Goal: Transaction & Acquisition: Purchase product/service

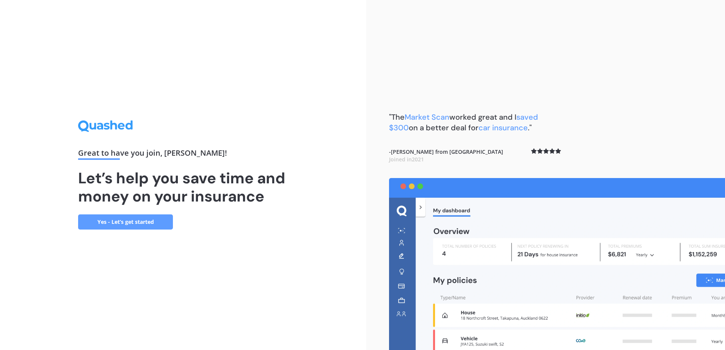
click at [161, 226] on link "Yes - Let’s get started" at bounding box center [125, 222] width 95 height 15
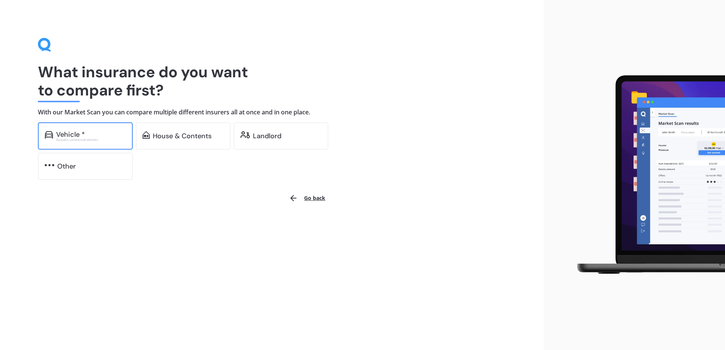
click at [106, 141] on div "Excludes commercial vehicles" at bounding box center [91, 139] width 70 height 3
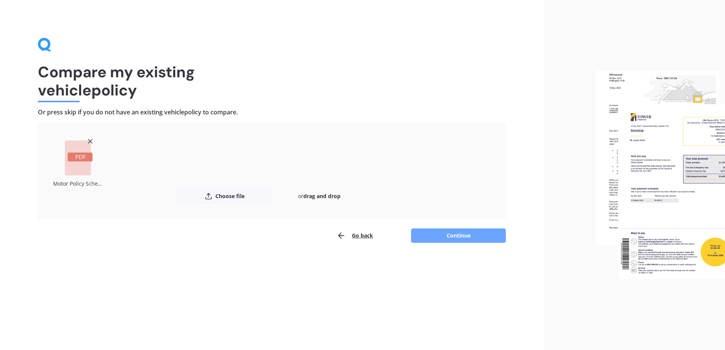
click at [448, 232] on button "Continue" at bounding box center [458, 236] width 95 height 14
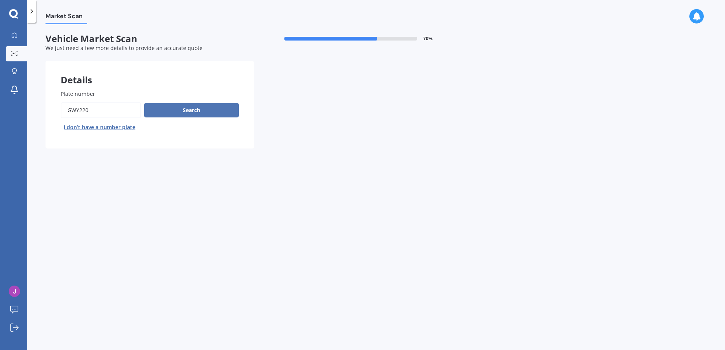
click at [199, 109] on button "Search" at bounding box center [191, 110] width 95 height 14
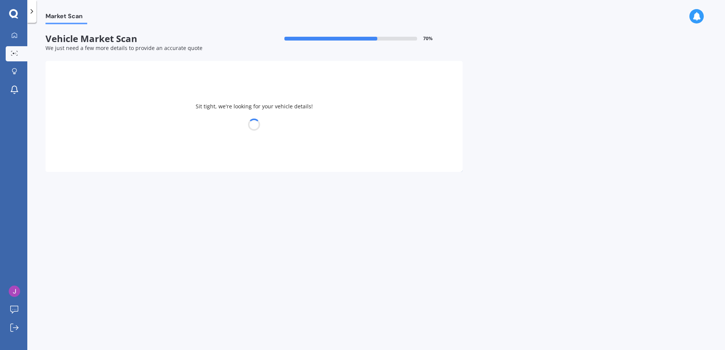
select select "TOYOTA"
select select "CAMRY"
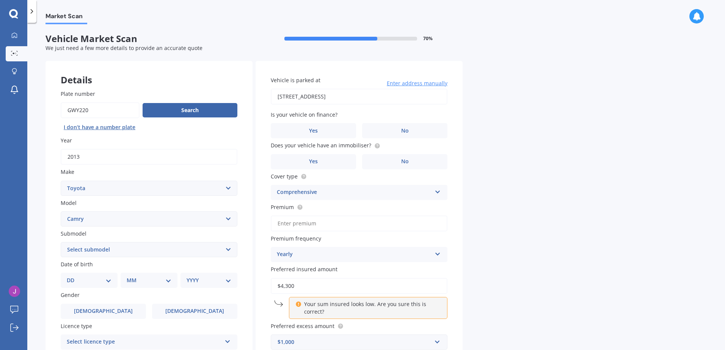
click at [405, 100] on input "[STREET_ADDRESS]" at bounding box center [359, 97] width 177 height 16
drag, startPoint x: 404, startPoint y: 96, endPoint x: 207, endPoint y: 70, distance: 198.8
click at [207, 70] on div "Details Plate number Search I don’t have a number plate Year [DATE] Make Select…" at bounding box center [253, 244] width 417 height 366
drag, startPoint x: 404, startPoint y: 94, endPoint x: 403, endPoint y: 99, distance: 5.2
click at [404, 94] on input "[STREET_ADDRESS]" at bounding box center [359, 97] width 177 height 16
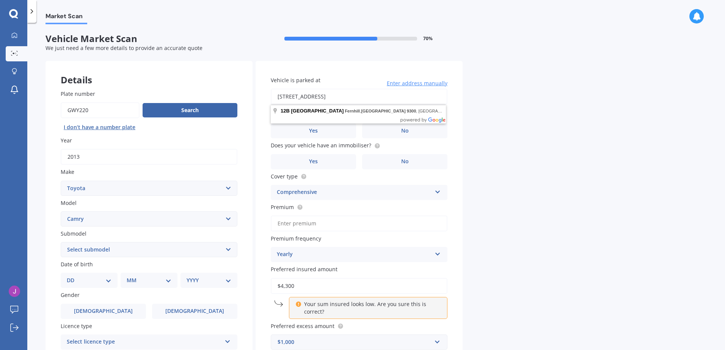
type input "3"
click at [417, 96] on input "[STREET_ADDRESS][PERSON_NAME]" at bounding box center [359, 97] width 177 height 16
drag, startPoint x: 418, startPoint y: 96, endPoint x: 271, endPoint y: 86, distance: 147.7
click at [271, 86] on div "Vehicle is parked at [STREET_ADDRESS][PERSON_NAME] Enter address manually" at bounding box center [359, 90] width 177 height 28
type input "[PERSON_NAME] Farm [STREET_ADDRESS]"
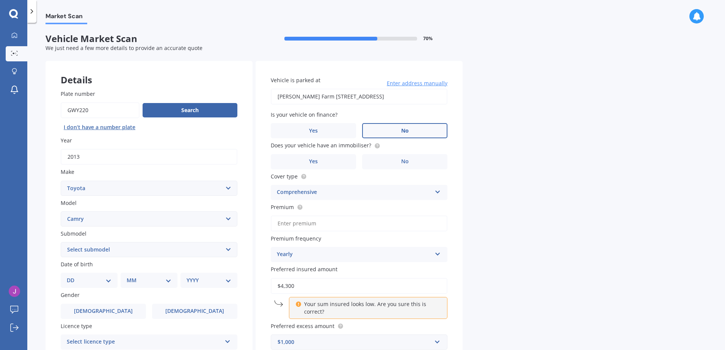
click at [421, 129] on label "No" at bounding box center [404, 130] width 85 height 15
click at [0, 0] on input "No" at bounding box center [0, 0] width 0 height 0
click at [428, 161] on label "No" at bounding box center [404, 161] width 85 height 15
click at [0, 0] on input "No" at bounding box center [0, 0] width 0 height 0
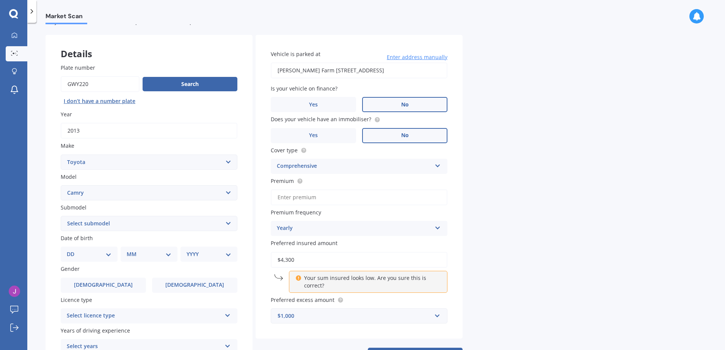
scroll to position [38, 0]
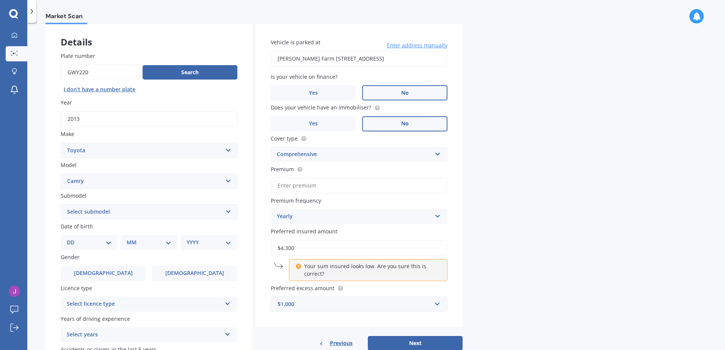
click at [298, 186] on input "Premium" at bounding box center [359, 186] width 177 height 16
click at [330, 185] on input "Premium" at bounding box center [359, 186] width 177 height 16
type input "$551.28"
click at [459, 234] on div "Vehicle is parked at [PERSON_NAME][GEOGRAPHIC_DATA] [STREET_ADDRESS] Enter addr…" at bounding box center [358, 175] width 207 height 304
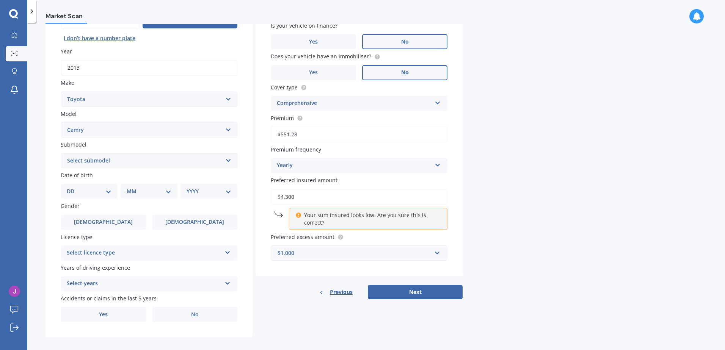
scroll to position [96, 0]
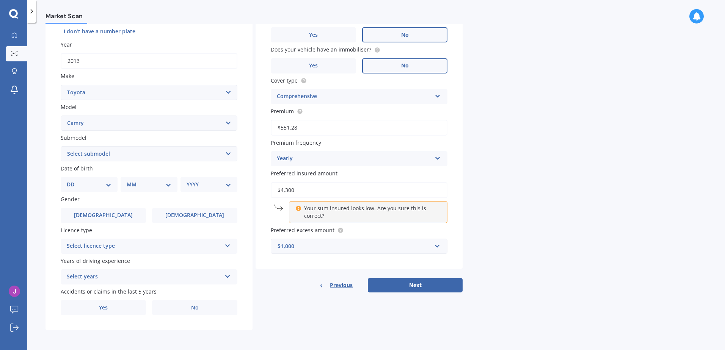
click at [143, 153] on select "Select submodel (All other) Altise 2.4 Altise 3.0 V6 Ateva 2.4 Ateva 3.0 V6 Azu…" at bounding box center [149, 153] width 177 height 15
click at [105, 186] on select "DD 01 02 03 04 05 06 07 08 09 10 11 12 13 14 15 16 17 18 19 20 21 22 23 24 25 2…" at bounding box center [89, 184] width 45 height 8
select select "02"
click at [73, 180] on select "DD 01 02 03 04 05 06 07 08 09 10 11 12 13 14 15 16 17 18 19 20 21 22 23 24 25 2…" at bounding box center [89, 184] width 45 height 8
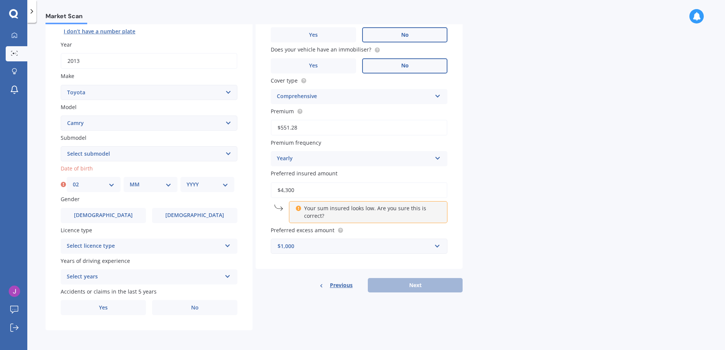
click at [144, 186] on select "MM 01 02 03 04 05 06 07 08 09 10 11 12" at bounding box center [151, 184] width 42 height 8
select select "11"
click at [130, 180] on select "MM 01 02 03 04 05 06 07 08 09 10 11 12" at bounding box center [151, 184] width 42 height 8
drag, startPoint x: 196, startPoint y: 183, endPoint x: 203, endPoint y: 186, distance: 7.1
click at [197, 183] on select "YYYY 2025 2024 2023 2022 2021 2020 2019 2018 2017 2016 2015 2014 2013 2012 2011…" at bounding box center [207, 184] width 42 height 8
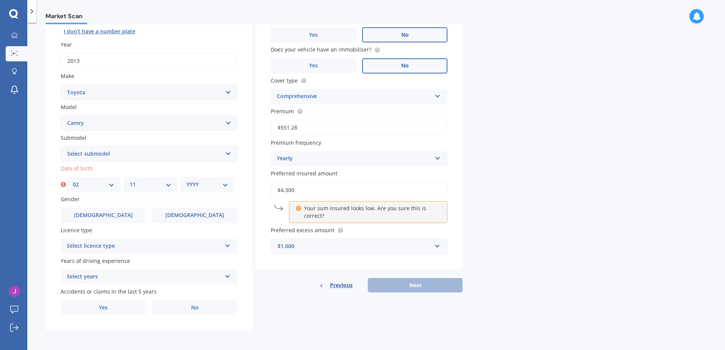
select select "1992"
click at [186, 180] on select "YYYY 2025 2024 2023 2022 2021 2020 2019 2018 2017 2016 2015 2014 2013 2012 2011…" at bounding box center [207, 184] width 42 height 8
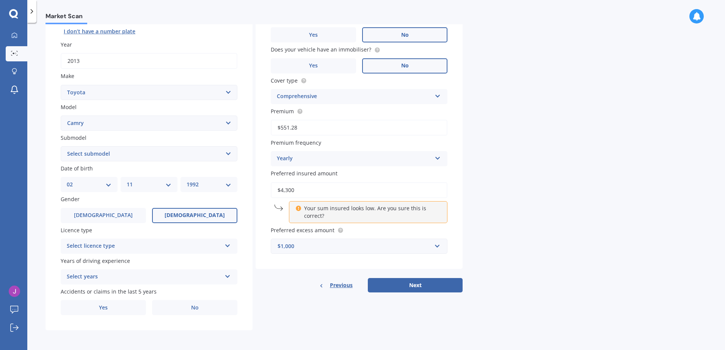
click at [187, 210] on label "[DEMOGRAPHIC_DATA]" at bounding box center [194, 215] width 85 height 15
click at [0, 0] on input "[DEMOGRAPHIC_DATA]" at bounding box center [0, 0] width 0 height 0
click at [149, 250] on div "Select licence type" at bounding box center [144, 246] width 155 height 9
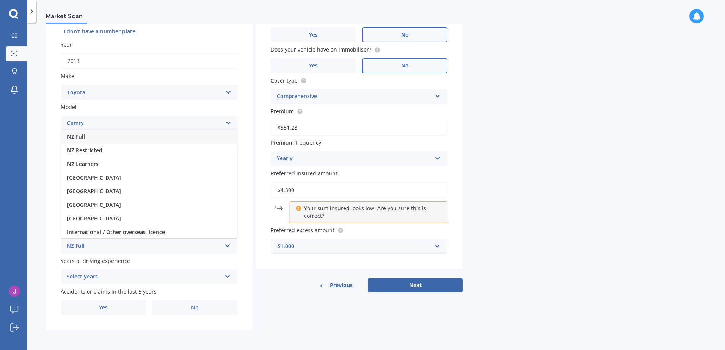
click at [114, 138] on div "NZ Full" at bounding box center [149, 137] width 176 height 14
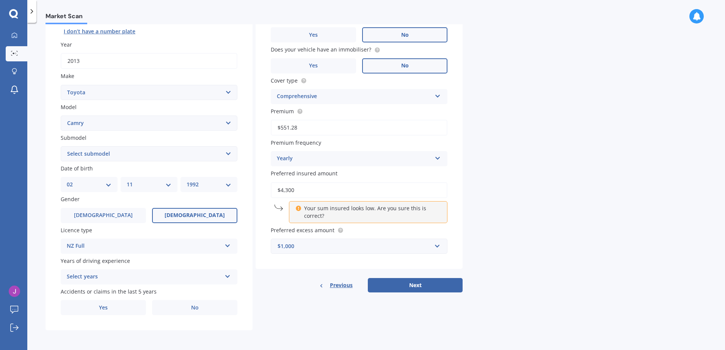
click at [97, 280] on div "Select years" at bounding box center [144, 277] width 155 height 9
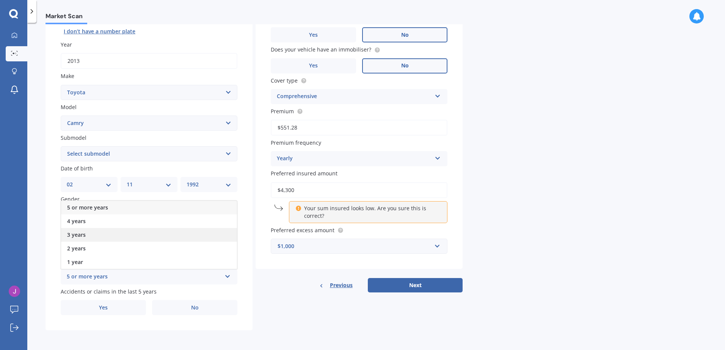
click at [98, 234] on div "3 years" at bounding box center [149, 235] width 176 height 14
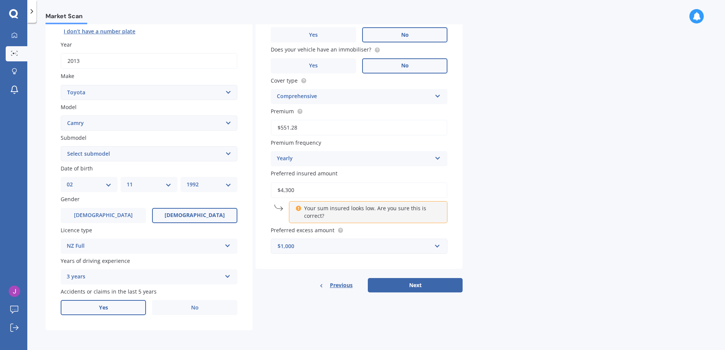
click at [138, 314] on label "Yes" at bounding box center [103, 307] width 85 height 15
click at [0, 0] on input "Yes" at bounding box center [0, 0] width 0 height 0
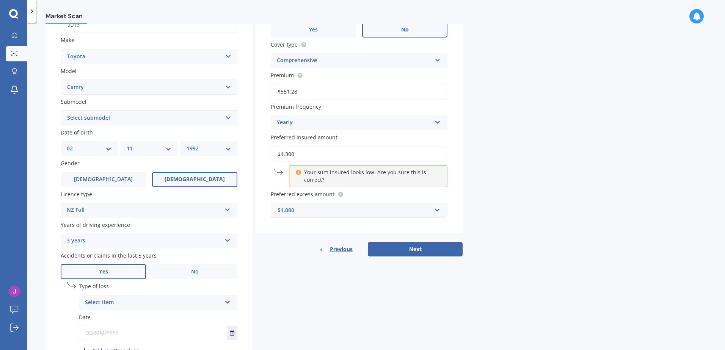
scroll to position [178, 0]
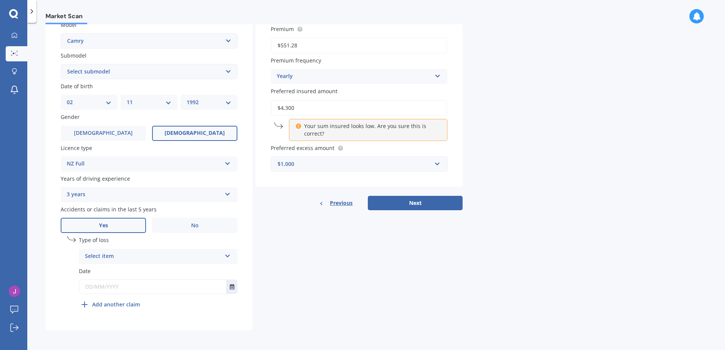
click at [215, 255] on div "Select item" at bounding box center [153, 256] width 136 height 9
click at [205, 226] on label "No" at bounding box center [194, 225] width 85 height 15
click at [0, 0] on input "No" at bounding box center [0, 0] width 0 height 0
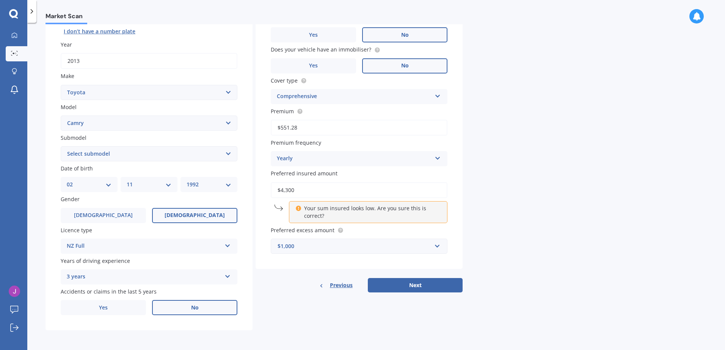
scroll to position [96, 0]
click at [406, 284] on button "Next" at bounding box center [415, 285] width 95 height 14
click at [320, 214] on p "Your sum insured looks low. Are you sure this is correct?" at bounding box center [371, 212] width 134 height 15
click at [122, 151] on select "Select submodel (All other) Altise 2.4 Altise 3.0 V6 Ateva 2.4 Ateva 3.0 V6 Azu…" at bounding box center [149, 153] width 177 height 15
click at [230, 155] on select "Select submodel (All other) Altise 2.4 Altise 3.0 V6 Ateva 2.4 Ateva 3.0 V6 Azu…" at bounding box center [149, 153] width 177 height 15
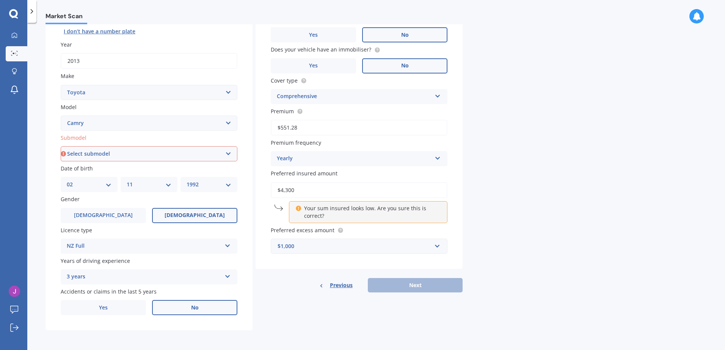
select select "GL"
click at [61, 146] on select "Select submodel (All other) Altise 2.4 Altise 3.0 V6 Ateva 2.4 Ateva 3.0 V6 Azu…" at bounding box center [149, 153] width 177 height 15
click at [417, 288] on button "Next" at bounding box center [415, 285] width 95 height 14
select select "02"
select select "11"
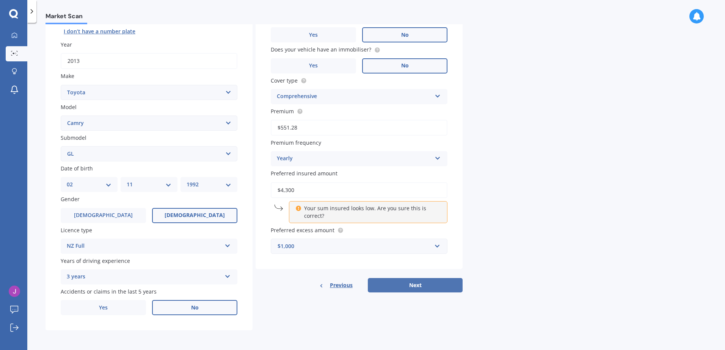
select select "1992"
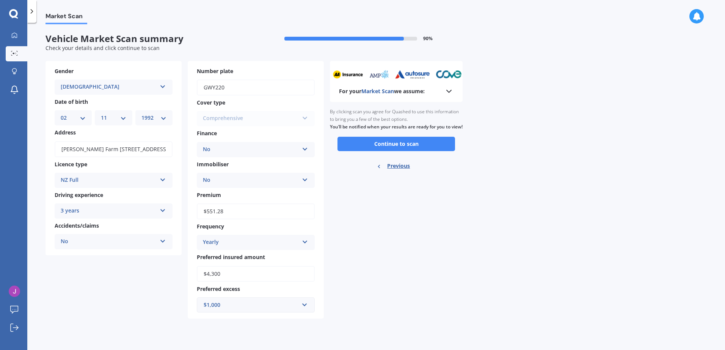
scroll to position [0, 0]
click at [409, 151] on button "Continue to scan" at bounding box center [395, 144] width 117 height 14
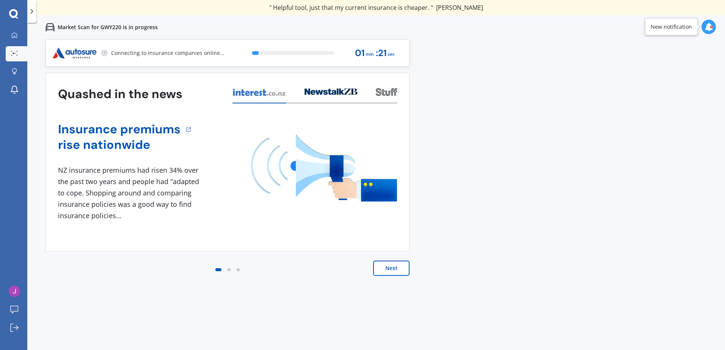
click at [402, 270] on button "Next" at bounding box center [391, 268] width 36 height 15
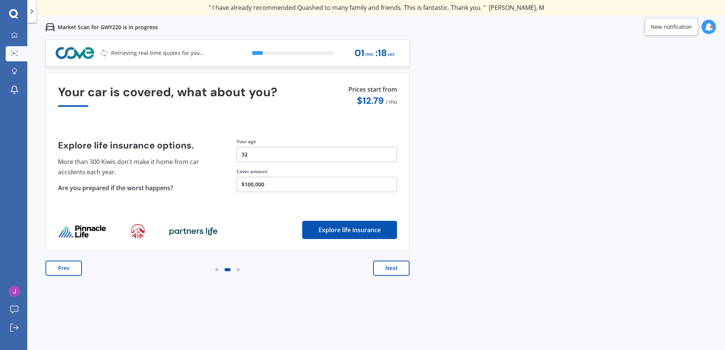
click at [400, 271] on button "Next" at bounding box center [391, 268] width 36 height 15
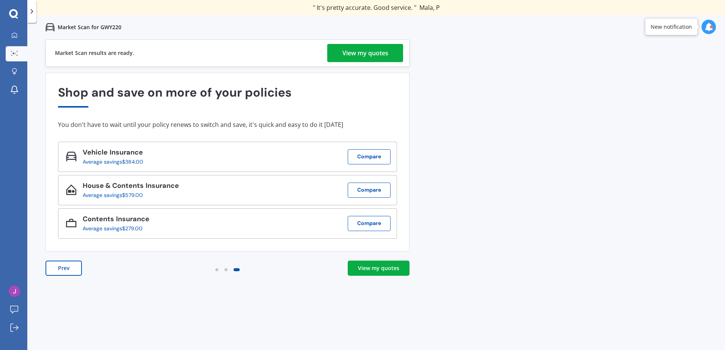
click at [365, 55] on div "View my quotes" at bounding box center [365, 53] width 46 height 18
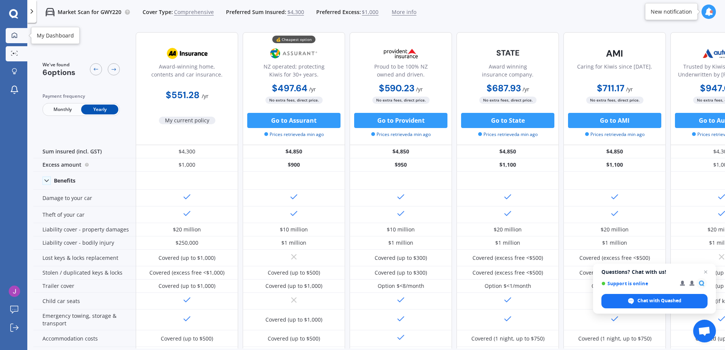
click at [10, 38] on div at bounding box center [14, 35] width 11 height 7
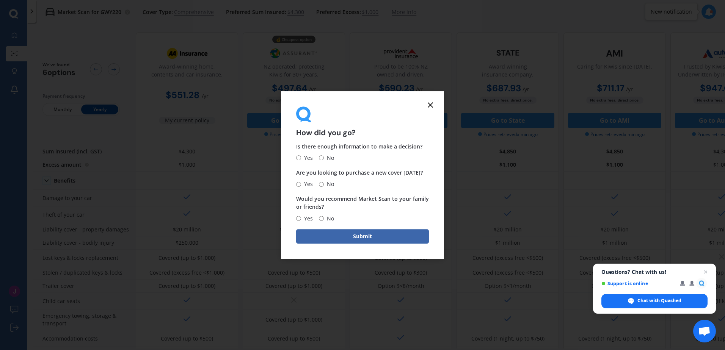
click at [299, 158] on input "Yes" at bounding box center [298, 158] width 5 height 5
radio input "true"
click at [321, 183] on input "No" at bounding box center [321, 184] width 5 height 5
radio input "true"
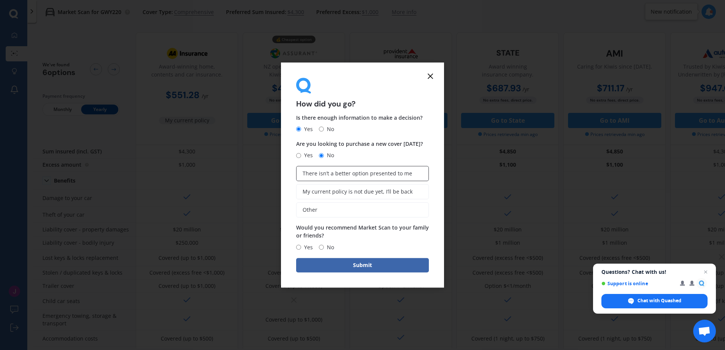
click at [395, 174] on span "There isn’t a better option presented to me" at bounding box center [357, 174] width 110 height 6
click at [0, 0] on input "There isn’t a better option presented to me" at bounding box center [0, 0] width 0 height 0
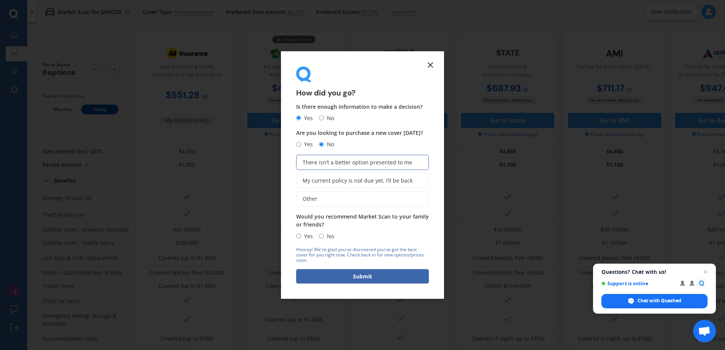
click at [298, 235] on input "Yes" at bounding box center [298, 236] width 5 height 5
radio input "true"
click at [337, 275] on button "Submit" at bounding box center [362, 276] width 133 height 14
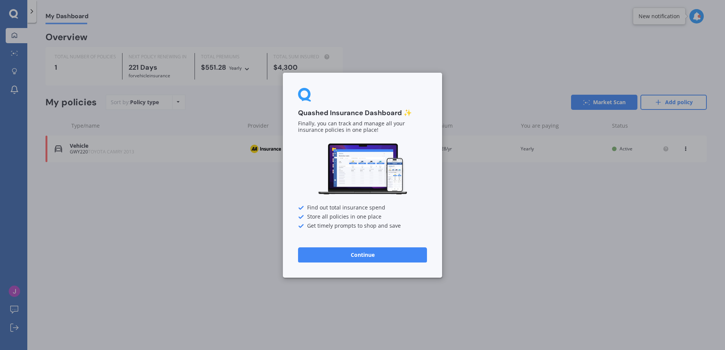
click at [390, 257] on button "Continue" at bounding box center [362, 254] width 129 height 15
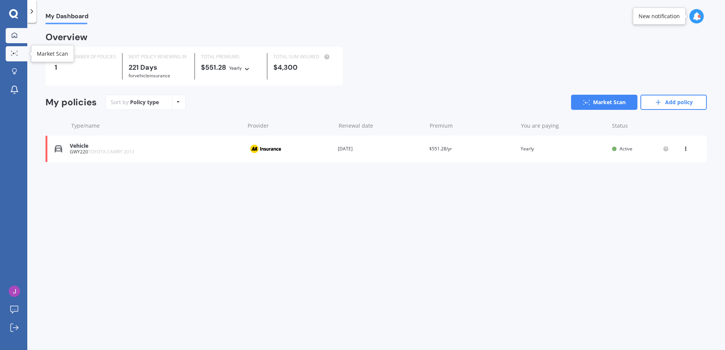
click at [17, 49] on link "Market Scan" at bounding box center [17, 53] width 22 height 15
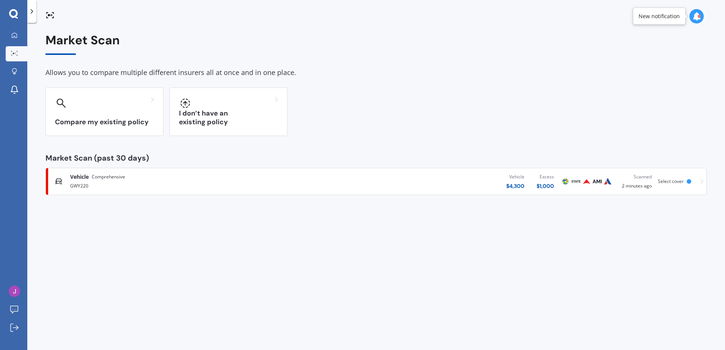
click at [25, 13] on div at bounding box center [13, 14] width 27 height 10
click at [34, 14] on icon at bounding box center [32, 12] width 8 height 8
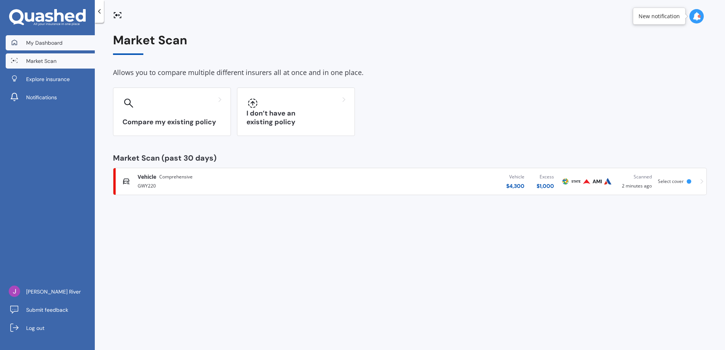
click at [43, 42] on span "My Dashboard" at bounding box center [44, 43] width 36 height 8
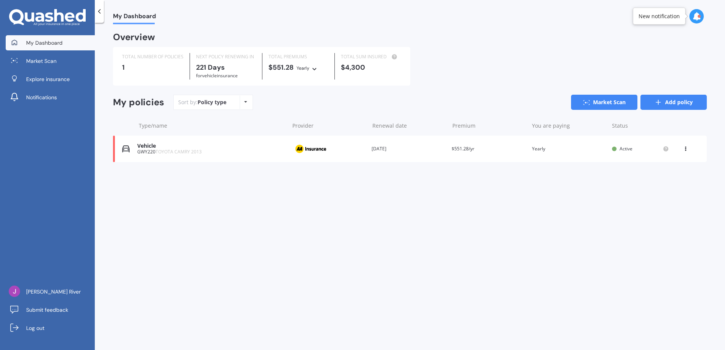
click at [676, 105] on link "Add policy" at bounding box center [673, 102] width 66 height 15
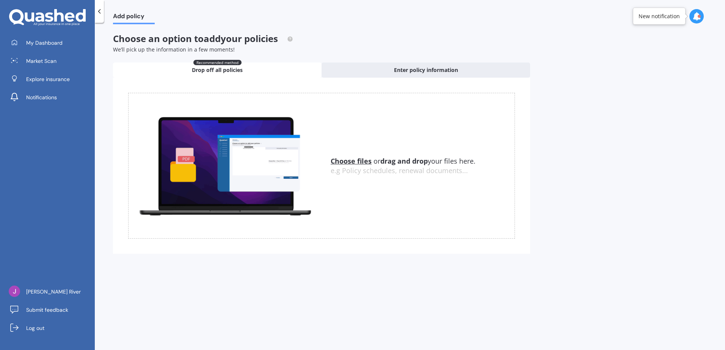
click at [101, 19] on div at bounding box center [99, 11] width 9 height 23
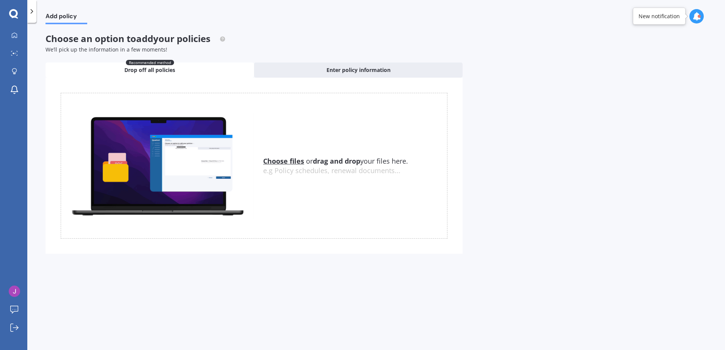
click at [34, 13] on icon at bounding box center [32, 12] width 8 height 8
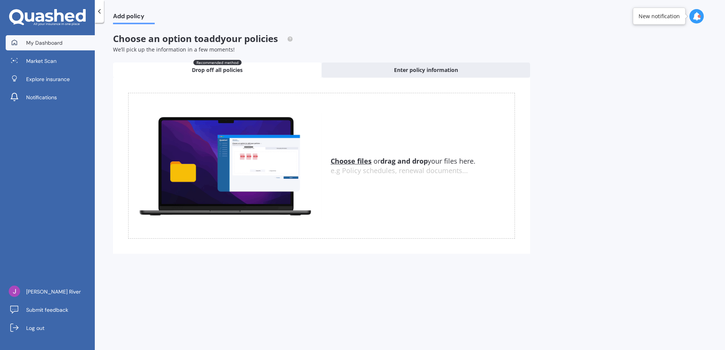
click at [30, 41] on span "My Dashboard" at bounding box center [44, 43] width 36 height 8
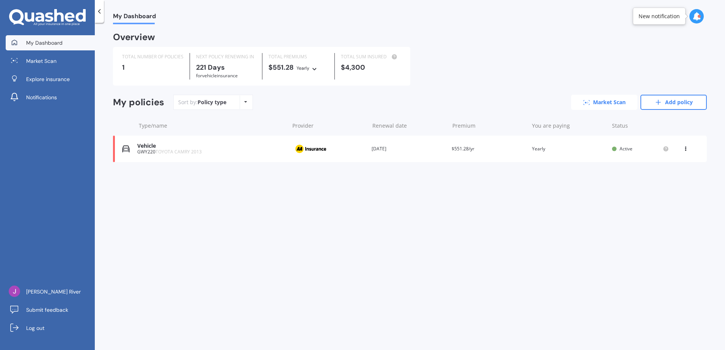
click at [616, 101] on link "Market Scan" at bounding box center [604, 102] width 66 height 15
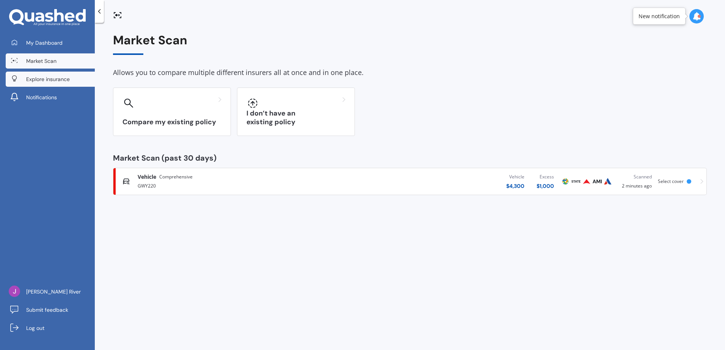
click at [69, 82] on span "Explore insurance" at bounding box center [48, 79] width 44 height 8
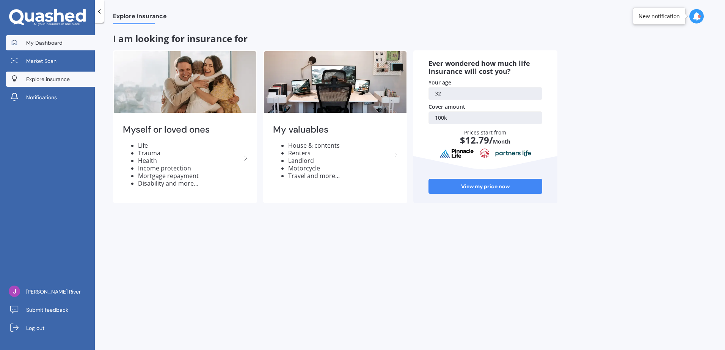
click at [39, 46] on span "My Dashboard" at bounding box center [44, 43] width 36 height 8
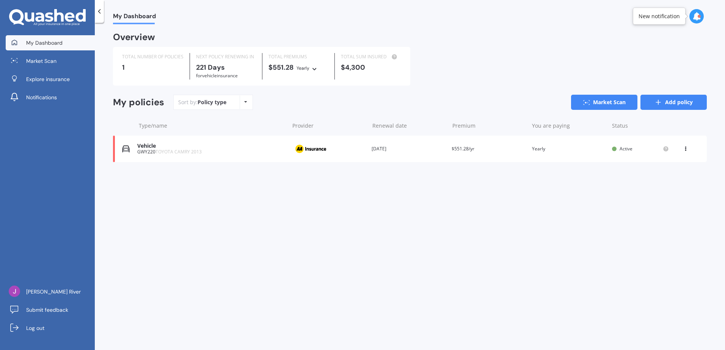
click at [681, 104] on link "Add policy" at bounding box center [673, 102] width 66 height 15
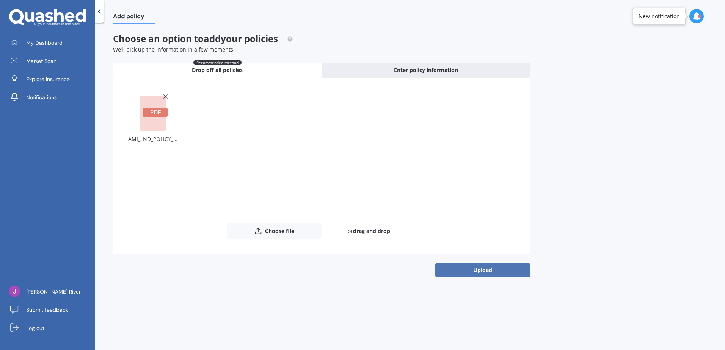
click at [492, 271] on button "Upload" at bounding box center [482, 270] width 95 height 14
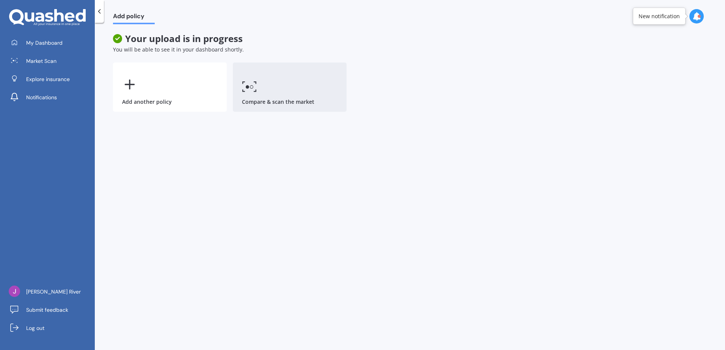
click at [298, 94] on link "Compare & scan the market" at bounding box center [290, 87] width 114 height 49
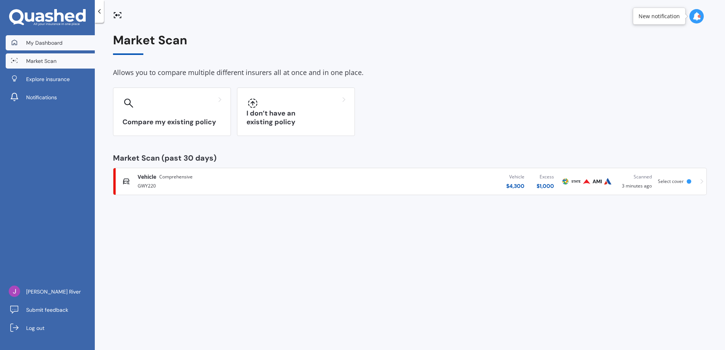
click at [45, 43] on span "My Dashboard" at bounding box center [44, 43] width 36 height 8
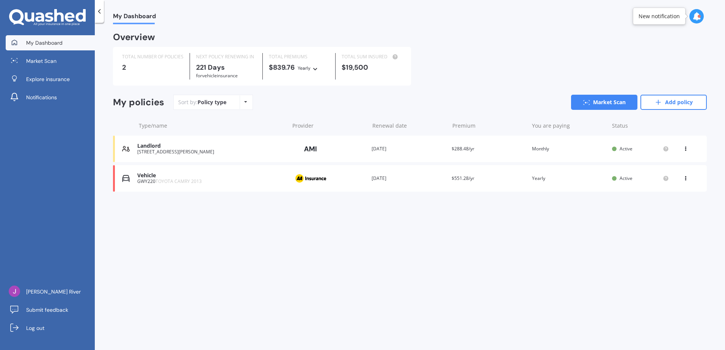
click at [332, 152] on div "Provider" at bounding box center [328, 149] width 74 height 14
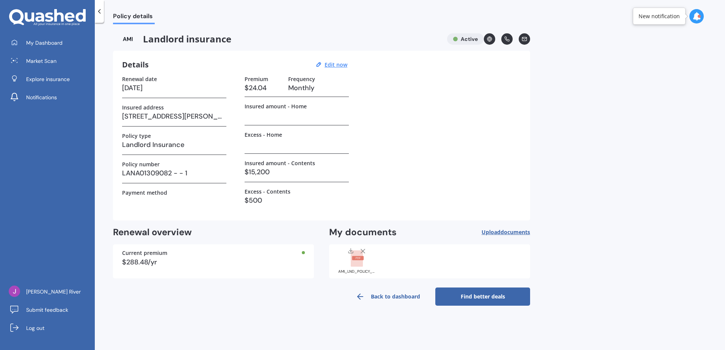
click at [504, 297] on link "Find better deals" at bounding box center [482, 297] width 95 height 18
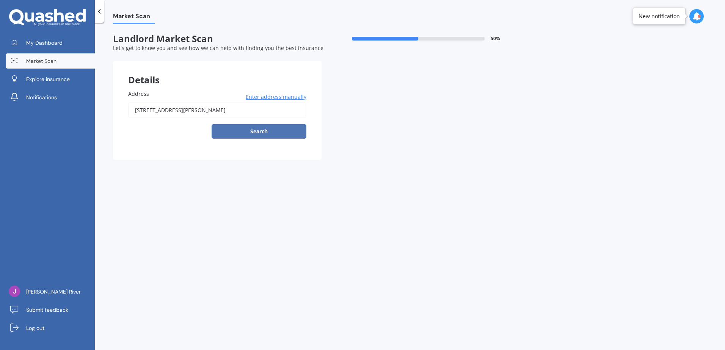
click at [270, 137] on button "Search" at bounding box center [258, 131] width 95 height 14
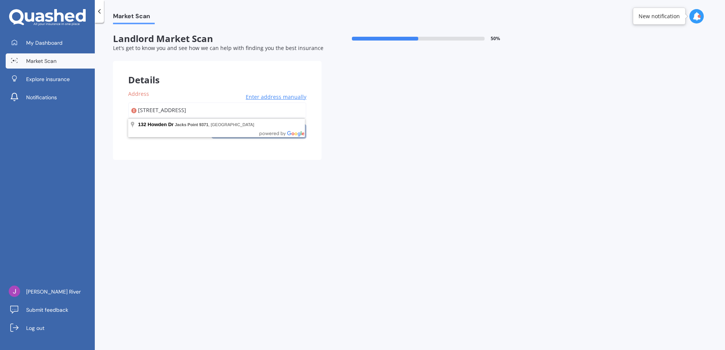
type input "[STREET_ADDRESS]"
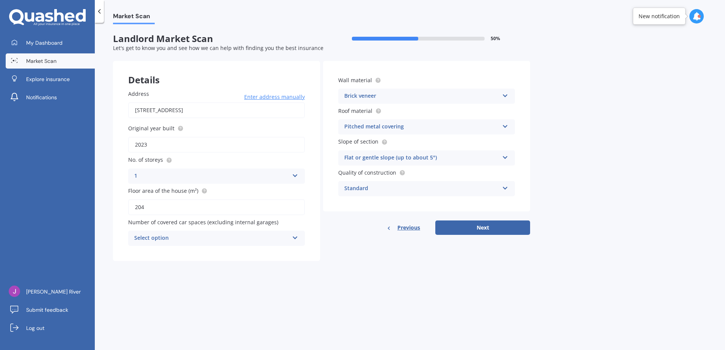
click at [152, 141] on input "2023" at bounding box center [216, 145] width 177 height 16
type input "2024"
click at [290, 239] on div "Select option 0 1 2 3 4 5+" at bounding box center [216, 238] width 177 height 15
click at [290, 239] on div "0 0 1 2 3 4 5+" at bounding box center [216, 238] width 177 height 15
click at [381, 310] on div "Market Scan Landlord Market Scan 50 % Let's get to know you and see how we can …" at bounding box center [410, 187] width 630 height 327
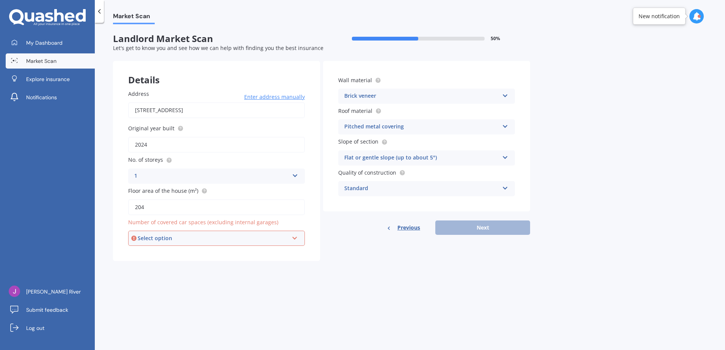
click at [450, 160] on div "Flat or gentle slope (up to about 5°)" at bounding box center [421, 157] width 155 height 9
click at [433, 190] on div "Standard" at bounding box center [421, 188] width 155 height 9
click at [421, 94] on div "Brick veneer" at bounding box center [421, 96] width 155 height 9
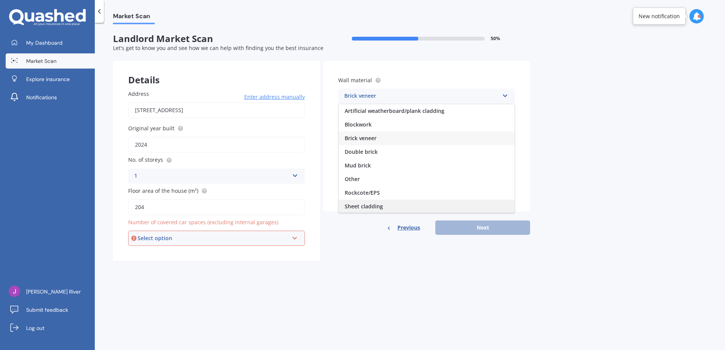
click at [394, 204] on div "Sheet cladding" at bounding box center [426, 207] width 176 height 14
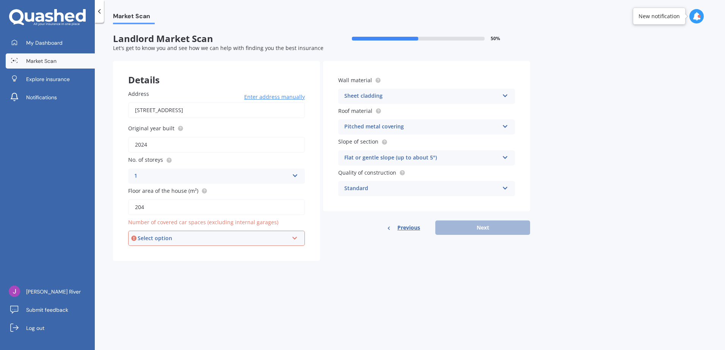
click at [410, 128] on div "Pitched metal covering" at bounding box center [421, 126] width 155 height 9
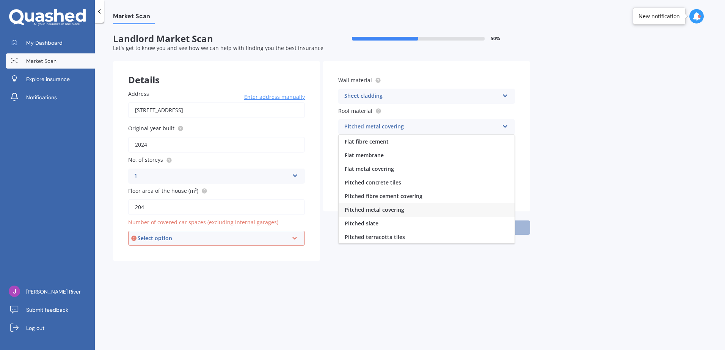
click at [410, 128] on div "Pitched metal covering" at bounding box center [421, 126] width 155 height 9
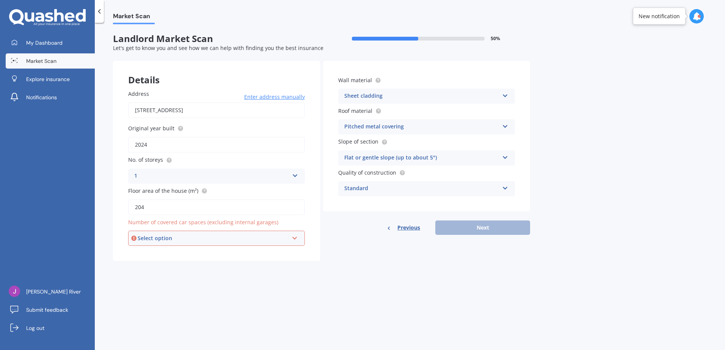
click at [270, 238] on div "Select option" at bounding box center [213, 238] width 151 height 8
click at [254, 253] on div "0" at bounding box center [216, 253] width 175 height 14
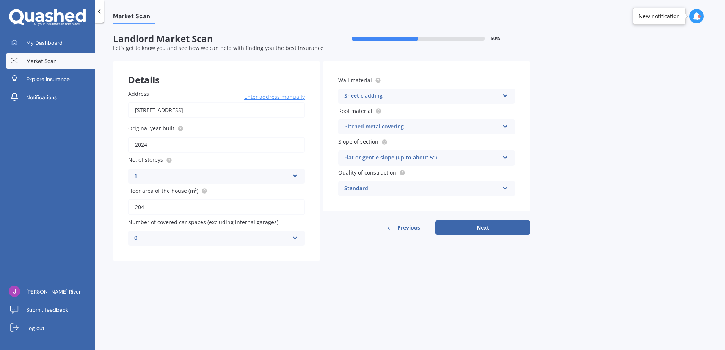
click at [351, 290] on div "Market Scan Landlord Market Scan 50 % Let's get to know you and see how we can …" at bounding box center [410, 187] width 630 height 327
click at [488, 157] on div "Flat or gentle slope (up to about 5°)" at bounding box center [421, 157] width 155 height 9
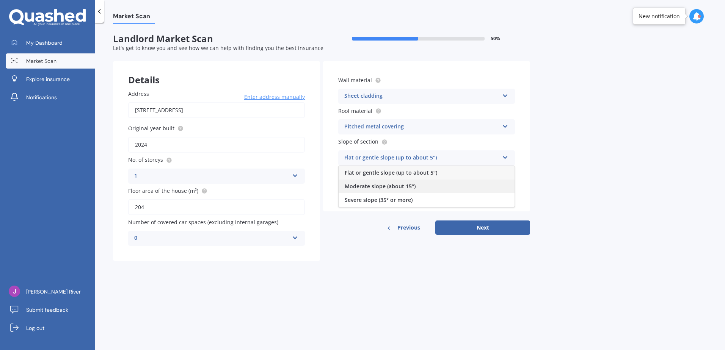
click at [472, 187] on div "Moderate slope (about 15°)" at bounding box center [426, 187] width 176 height 14
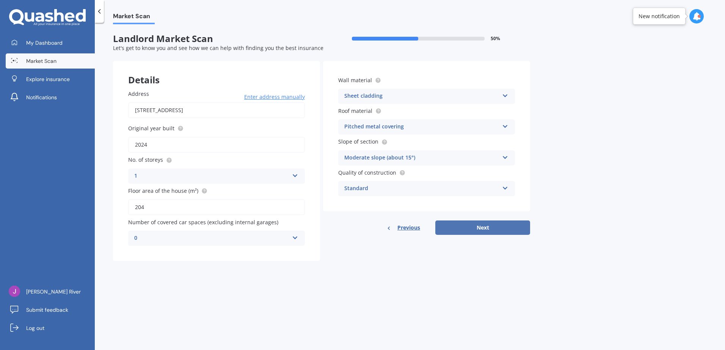
click at [473, 222] on button "Next" at bounding box center [482, 228] width 95 height 14
select select "02"
select select "11"
select select "1992"
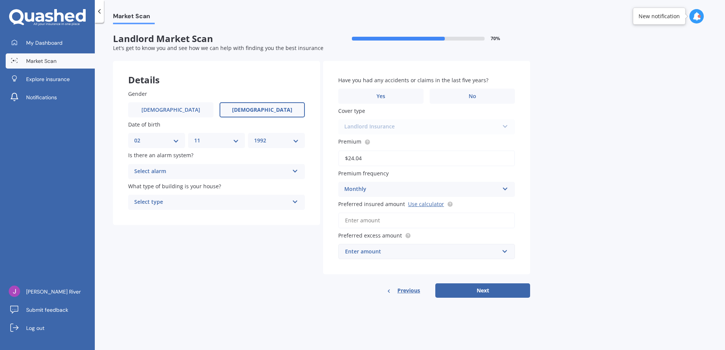
click at [296, 170] on icon at bounding box center [295, 169] width 6 height 5
click at [262, 216] on div "No" at bounding box center [216, 214] width 176 height 14
click at [293, 170] on icon at bounding box center [295, 169] width 6 height 5
click at [293, 206] on div "Select type Freestanding Multi-unit (in a block of 6 or less) Multi-unit (in a …" at bounding box center [216, 202] width 177 height 15
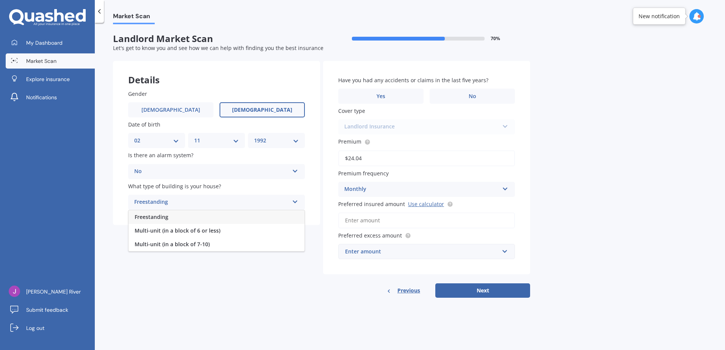
click at [284, 216] on div "Freestanding" at bounding box center [216, 217] width 176 height 14
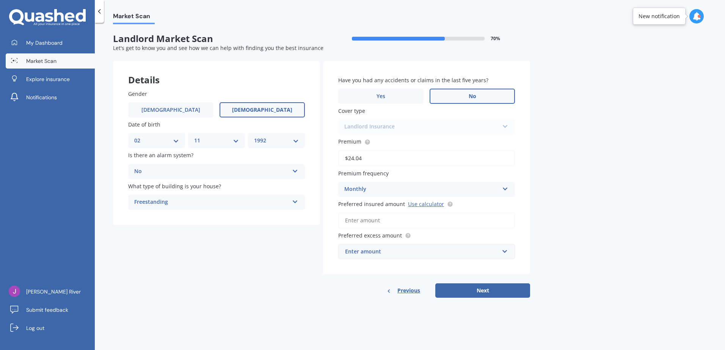
click at [476, 89] on label "No" at bounding box center [471, 96] width 85 height 15
click at [0, 0] on input "No" at bounding box center [0, 0] width 0 height 0
click at [441, 253] on div "Enter amount" at bounding box center [422, 251] width 154 height 8
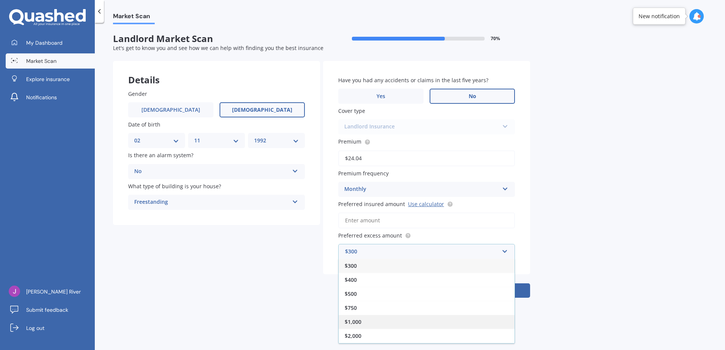
click at [442, 320] on div "$1,000" at bounding box center [426, 322] width 176 height 14
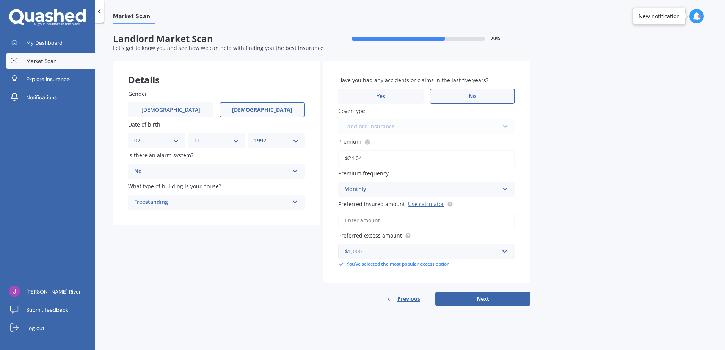
click at [368, 222] on input "Preferred insured amount Use calculator" at bounding box center [426, 221] width 177 height 16
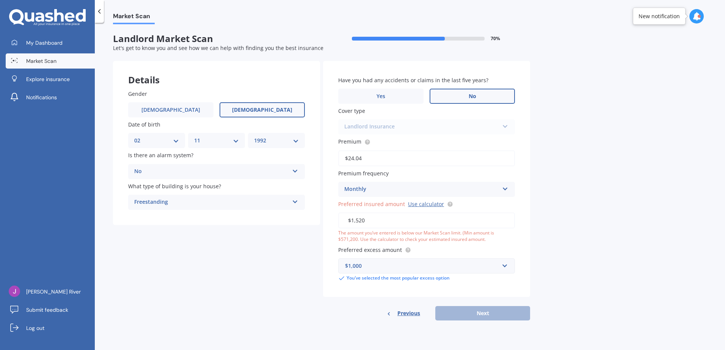
type input "$15,200"
drag, startPoint x: 384, startPoint y: 221, endPoint x: 325, endPoint y: 217, distance: 59.2
click at [326, 217] on div "Have you had any accidents or claims in the last five years? Yes No Cover type …" at bounding box center [426, 179] width 207 height 236
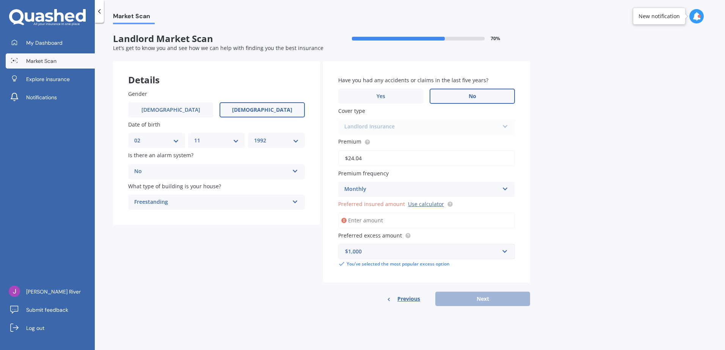
click at [412, 301] on span "Previous" at bounding box center [408, 298] width 23 height 11
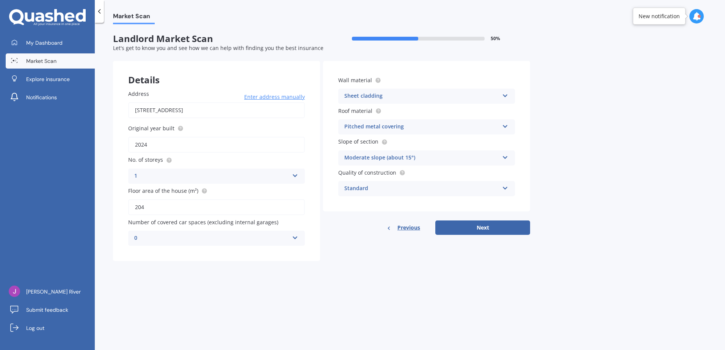
click at [407, 229] on span "Previous" at bounding box center [408, 227] width 23 height 11
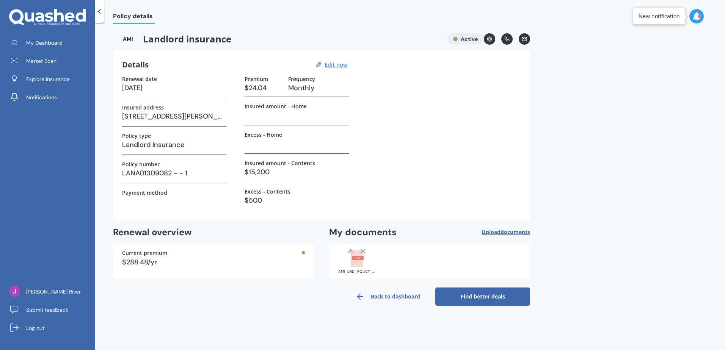
click at [202, 37] on span "Landlord insurance" at bounding box center [277, 38] width 328 height 11
click at [340, 66] on u "Edit now" at bounding box center [335, 64] width 23 height 7
select select "14"
select select "08"
select select "2026"
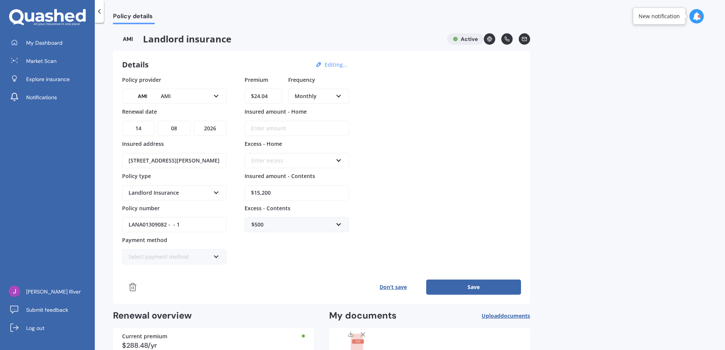
click at [214, 194] on icon at bounding box center [216, 191] width 6 height 5
click at [186, 192] on div "Landlord Insurance" at bounding box center [168, 193] width 81 height 8
click at [203, 192] on div "Landlord Insurance" at bounding box center [168, 193] width 81 height 8
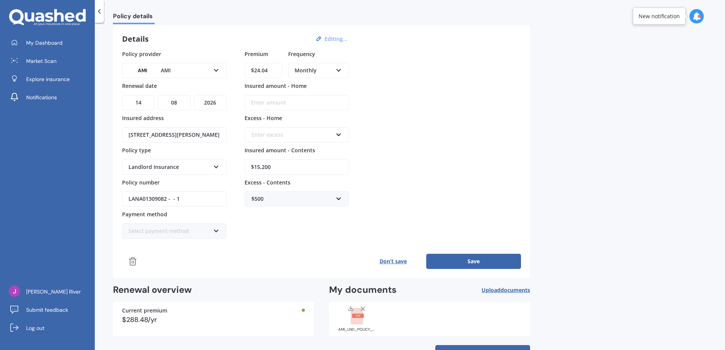
scroll to position [53, 0]
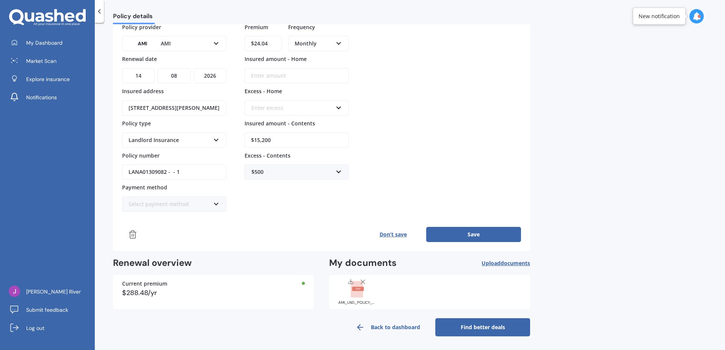
click at [396, 329] on link "Back to dashboard" at bounding box center [387, 327] width 95 height 18
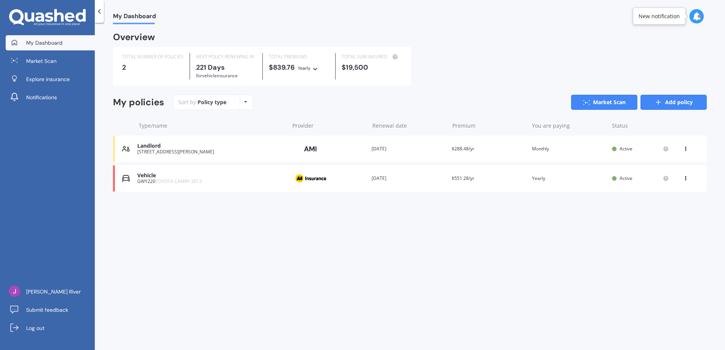
click at [680, 101] on link "Add policy" at bounding box center [673, 102] width 66 height 15
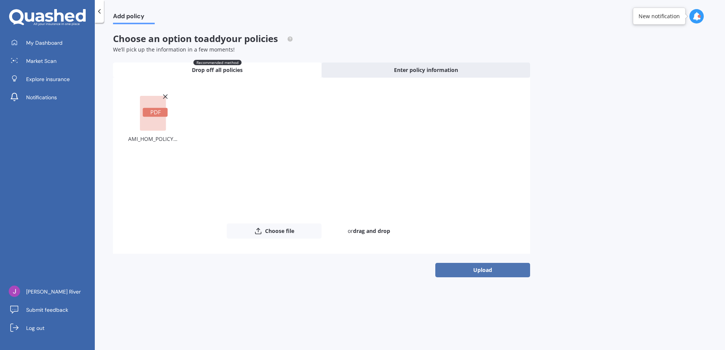
click at [484, 268] on button "Upload" at bounding box center [482, 270] width 95 height 14
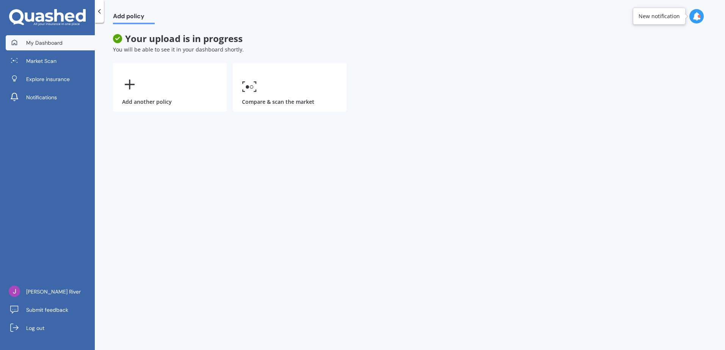
click at [66, 41] on link "My Dashboard" at bounding box center [50, 42] width 89 height 15
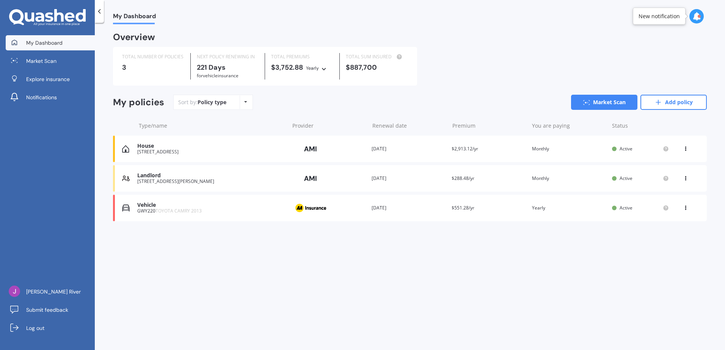
click at [253, 151] on div "[STREET_ADDRESS]" at bounding box center [211, 151] width 148 height 5
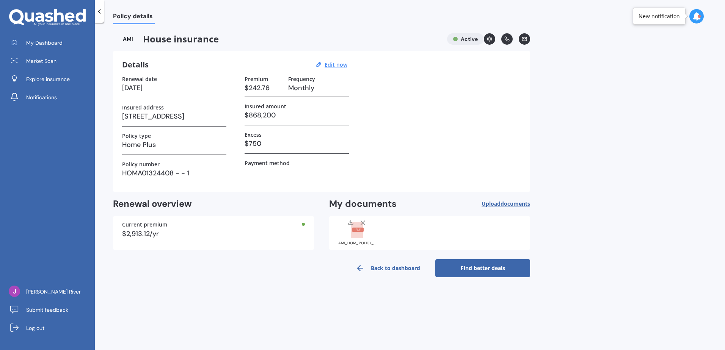
click at [279, 166] on label "Payment method" at bounding box center [266, 163] width 45 height 6
click at [464, 273] on link "Find better deals" at bounding box center [482, 268] width 95 height 18
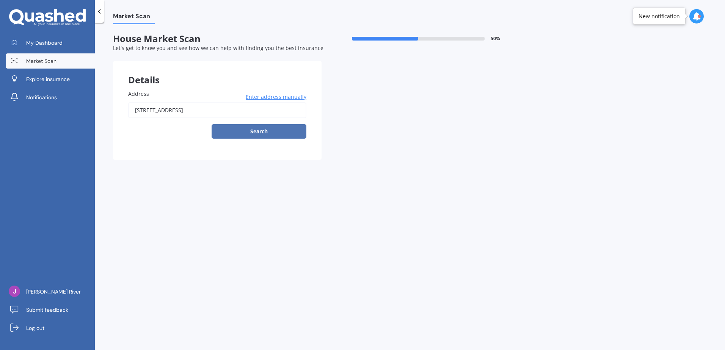
click at [282, 131] on button "Search" at bounding box center [258, 131] width 95 height 14
click at [290, 115] on input "[STREET_ADDRESS]" at bounding box center [217, 110] width 178 height 16
type input "[PERSON_NAME] Farm [STREET_ADDRESS]"
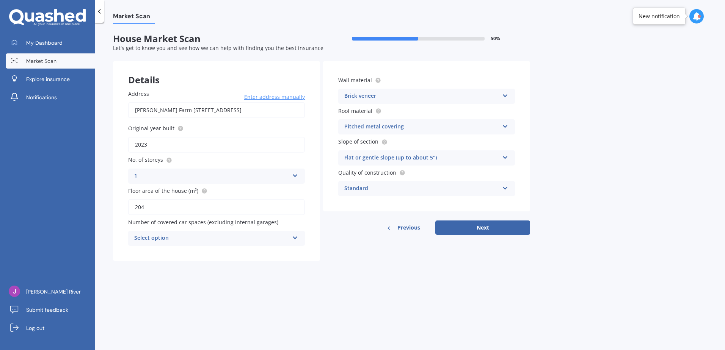
click at [169, 146] on input "2023" at bounding box center [216, 145] width 177 height 16
type input "2024"
click at [309, 288] on div "Market Scan House Market Scan 50 % Let's get to know you and see how we can hel…" at bounding box center [410, 187] width 630 height 327
click at [287, 239] on div "Select option" at bounding box center [211, 238] width 155 height 9
click at [251, 256] on div "0" at bounding box center [216, 253] width 176 height 14
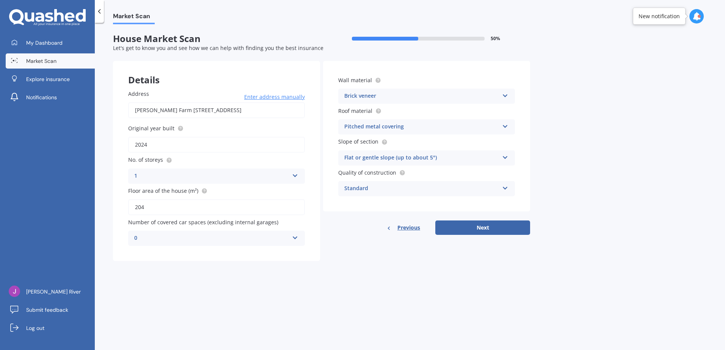
click at [421, 94] on div "Brick veneer" at bounding box center [421, 96] width 155 height 9
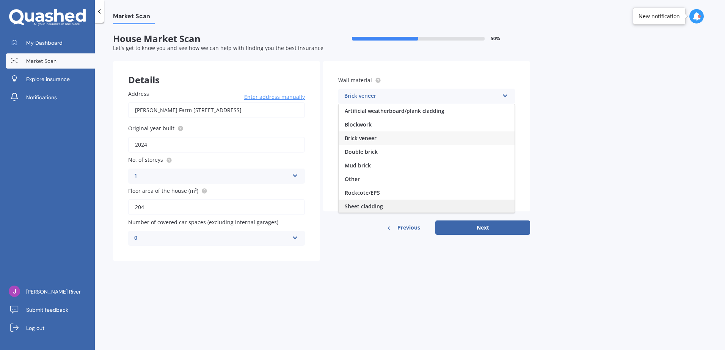
click at [389, 209] on div "Sheet cladding" at bounding box center [426, 207] width 176 height 14
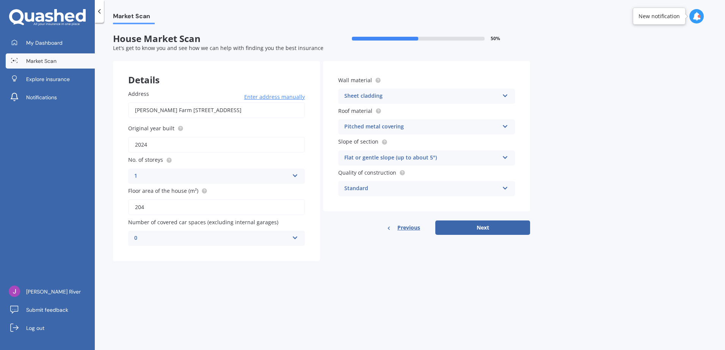
click at [153, 210] on input "204" at bounding box center [216, 207] width 177 height 16
type input "206"
click at [473, 226] on button "Next" at bounding box center [482, 228] width 95 height 14
select select "02"
select select "11"
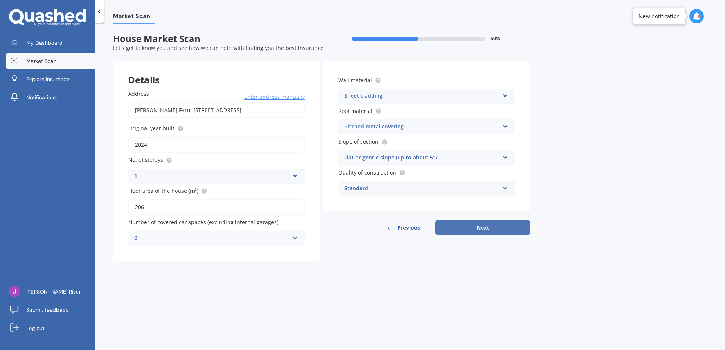
select select "1992"
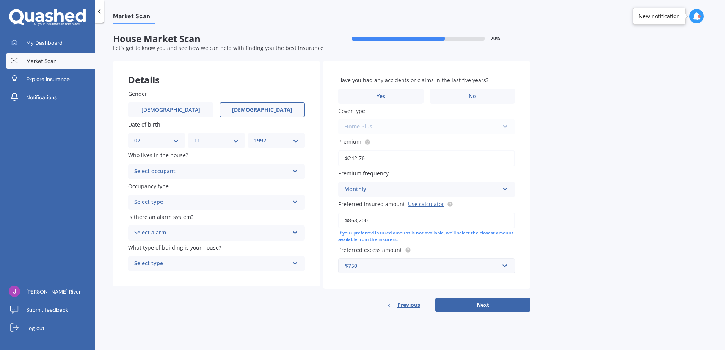
click at [209, 174] on div "Select occupant" at bounding box center [211, 171] width 155 height 9
click at [203, 200] on div "Owner + Boarder" at bounding box center [216, 200] width 176 height 14
click at [210, 202] on div "Select type" at bounding box center [211, 202] width 155 height 9
click at [211, 220] on div "Permanent" at bounding box center [216, 217] width 176 height 14
click at [213, 236] on div "Select alarm" at bounding box center [211, 233] width 155 height 9
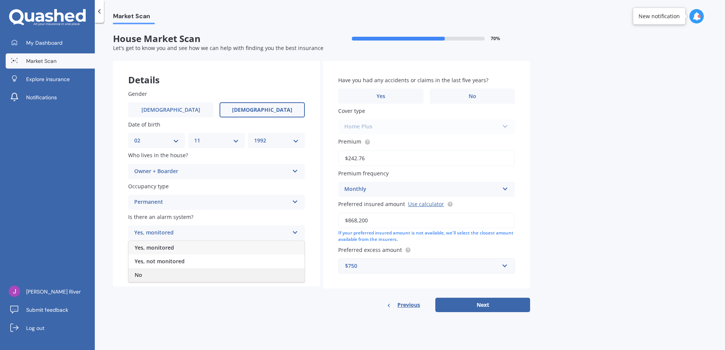
click at [200, 273] on div "No" at bounding box center [216, 275] width 176 height 14
click at [202, 263] on div "Select type" at bounding box center [211, 263] width 155 height 9
click at [200, 279] on div "Freestanding" at bounding box center [216, 279] width 176 height 14
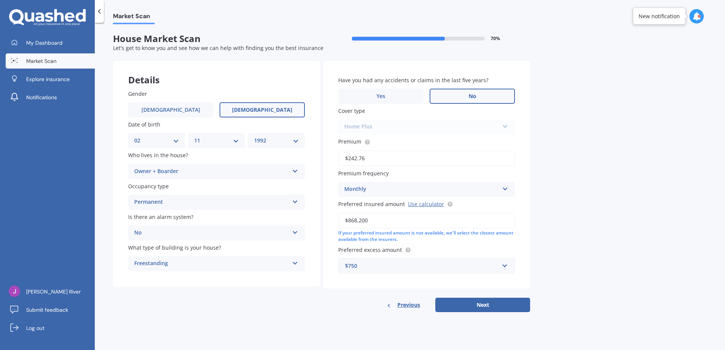
click at [476, 97] on span "No" at bounding box center [472, 96] width 8 height 6
click at [0, 0] on input "No" at bounding box center [0, 0] width 0 height 0
click at [427, 206] on link "Use calculator" at bounding box center [426, 203] width 36 height 7
click at [489, 307] on button "Next" at bounding box center [482, 305] width 95 height 14
select select "02"
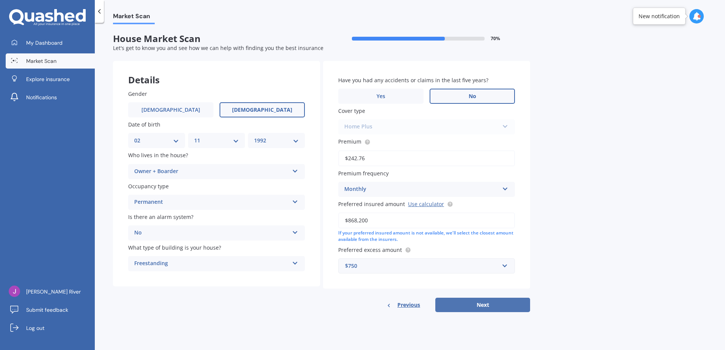
select select "11"
select select "1992"
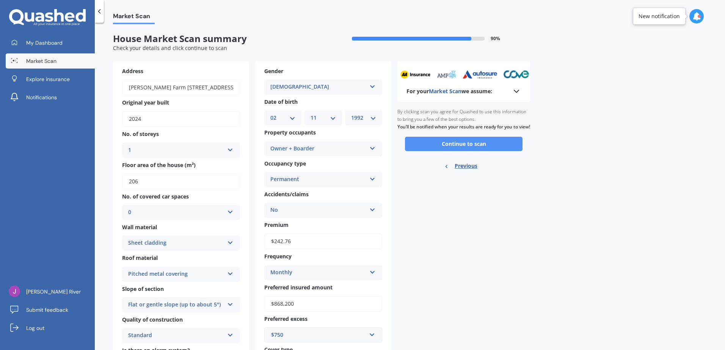
click at [474, 149] on button "Continue to scan" at bounding box center [463, 144] width 117 height 14
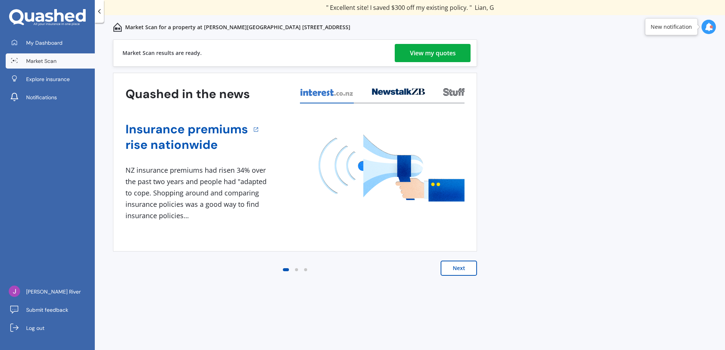
click at [450, 53] on div "View my quotes" at bounding box center [433, 53] width 46 height 18
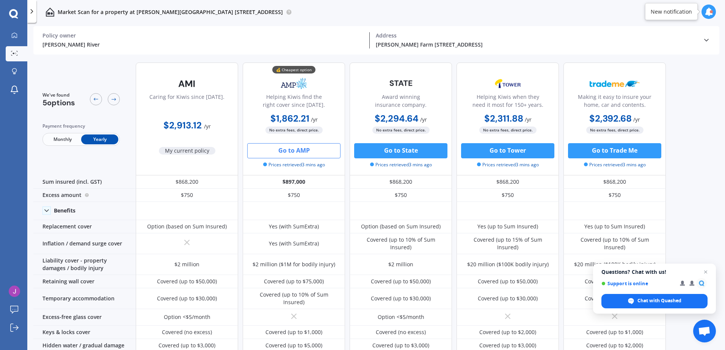
click at [318, 150] on button "Go to AMP" at bounding box center [293, 150] width 93 height 15
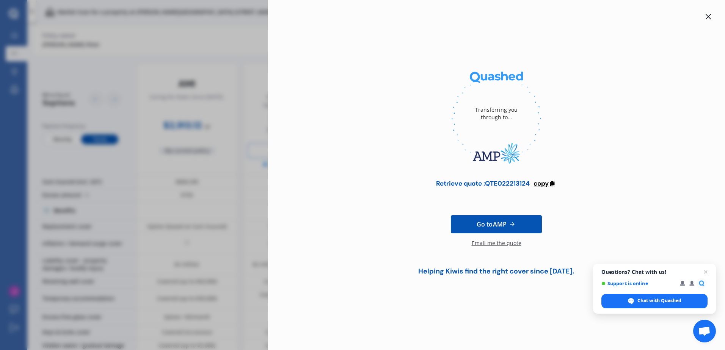
click at [553, 185] on icon at bounding box center [551, 182] width 6 height 5
